Goal: Check status

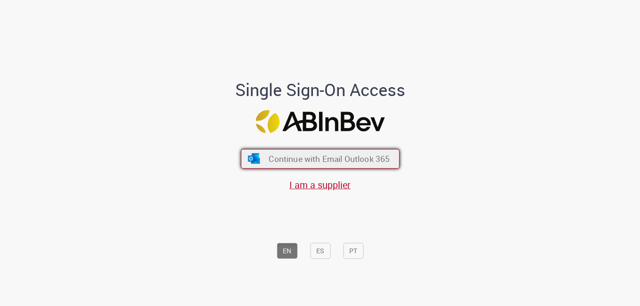
click at [313, 158] on span "Continue with Email Outlook 365" at bounding box center [329, 159] width 121 height 11
click at [295, 155] on span "Continue with Email Outlook 365" at bounding box center [329, 159] width 121 height 11
